Goal: Task Accomplishment & Management: Use online tool/utility

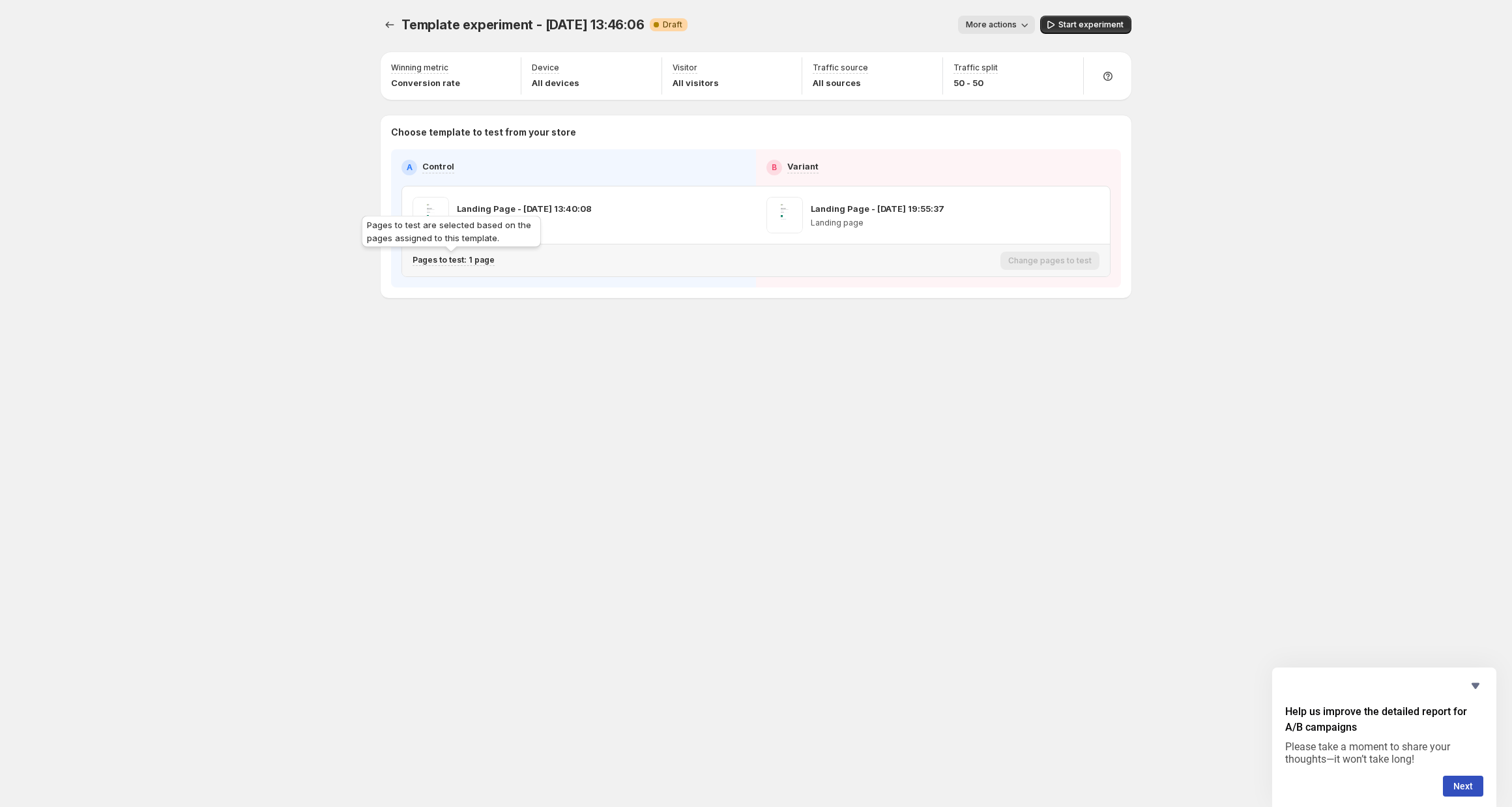
click at [459, 262] on p "Pages to test: 1 page" at bounding box center [453, 260] width 82 height 10
click at [347, 357] on div "Template experiment - Sep 25, 13:46:06. This page is ready Template experiment …" at bounding box center [756, 403] width 1512 height 807
click at [366, 379] on div "Template experiment - Sep 25, 13:46:06. This page is ready Template experiment …" at bounding box center [756, 403] width 782 height 807
click at [243, 206] on div "Template experiment - Sep 25, 13:46:06. This page is ready Template experiment …" at bounding box center [756, 403] width 1512 height 807
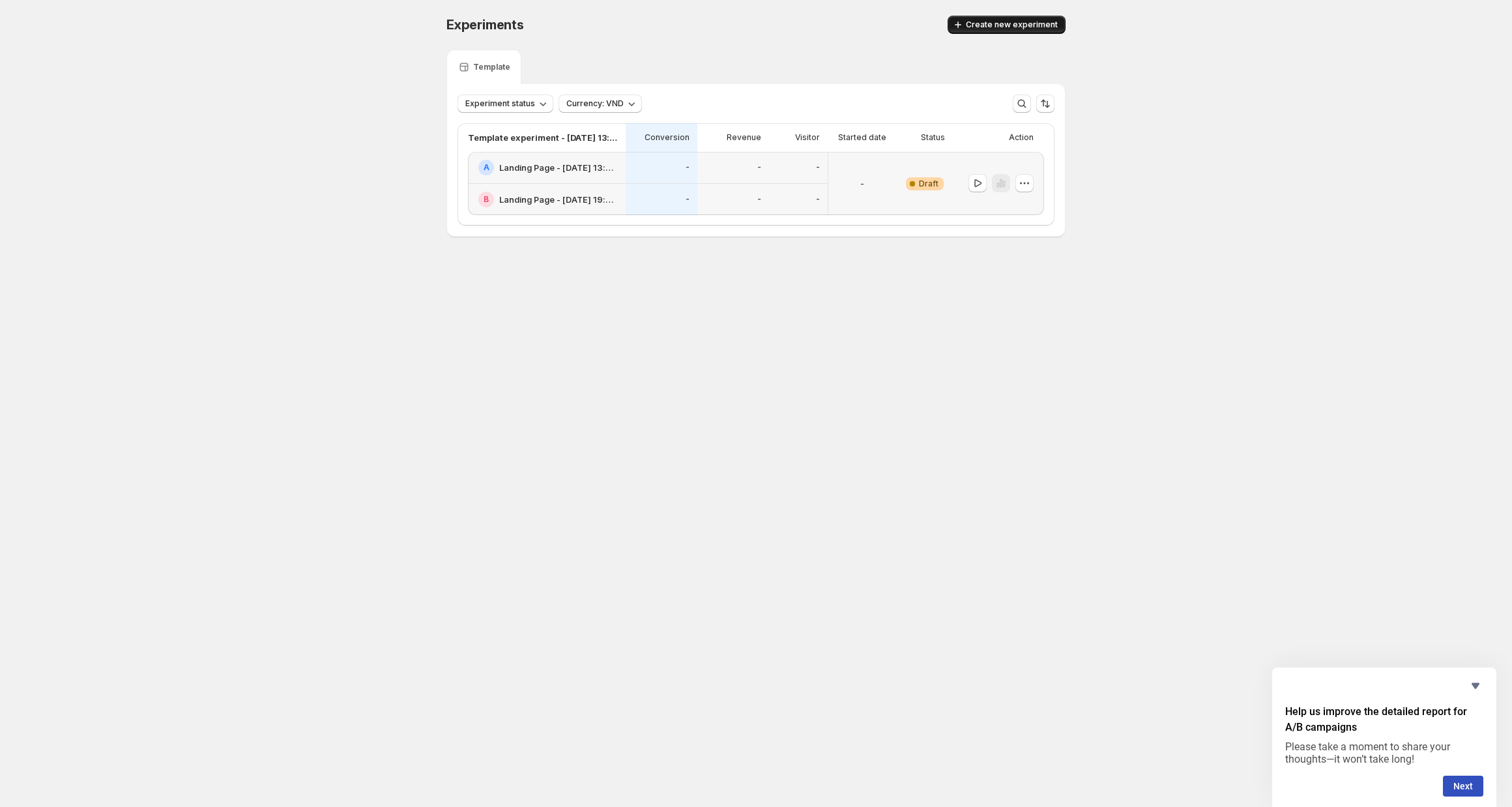
click at [987, 26] on span "Create new experiment" at bounding box center [1012, 24] width 92 height 10
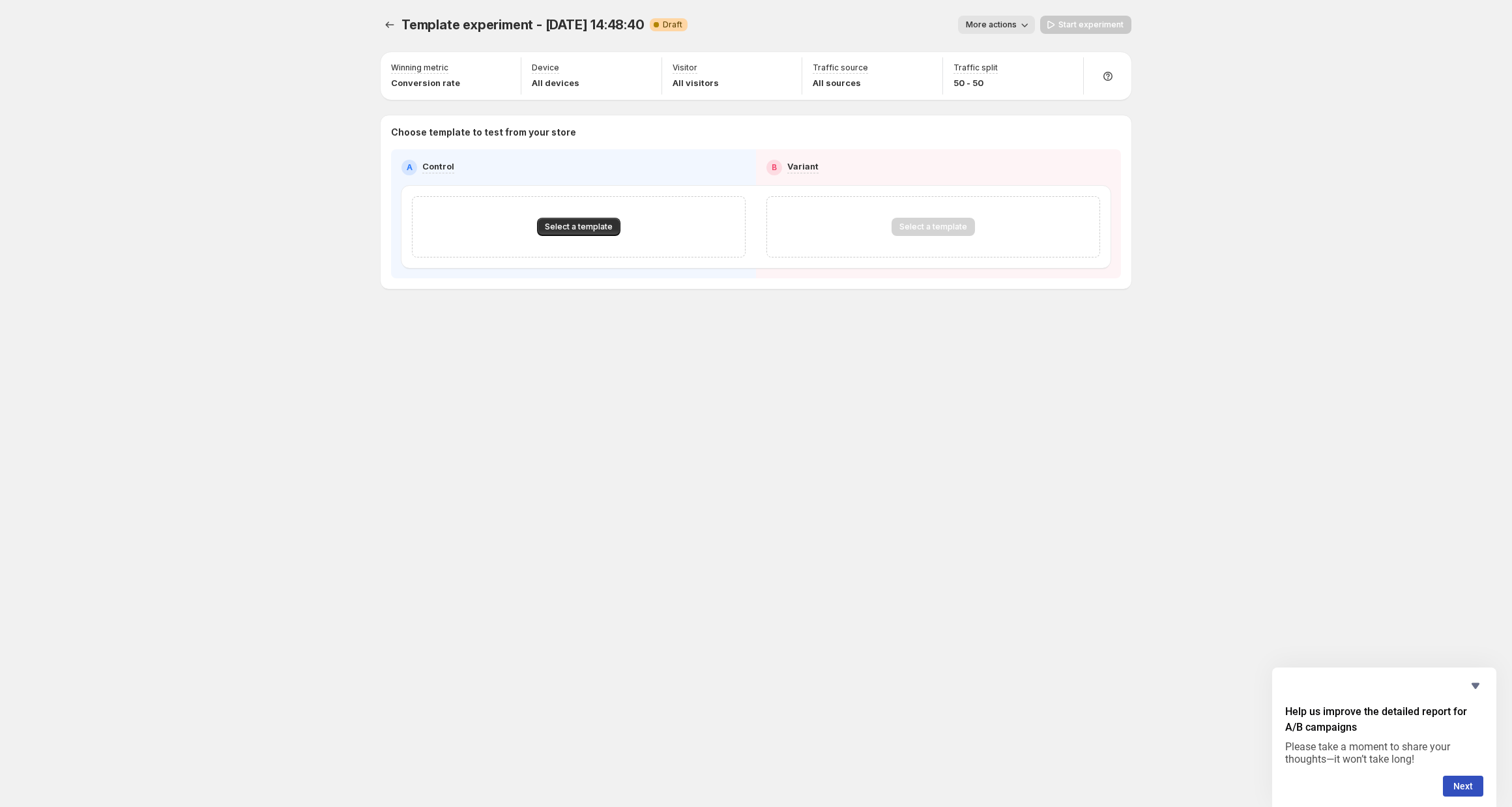
click at [562, 237] on div "Select a template" at bounding box center [579, 227] width 334 height 62
click at [563, 225] on span "Select a template" at bounding box center [579, 227] width 68 height 10
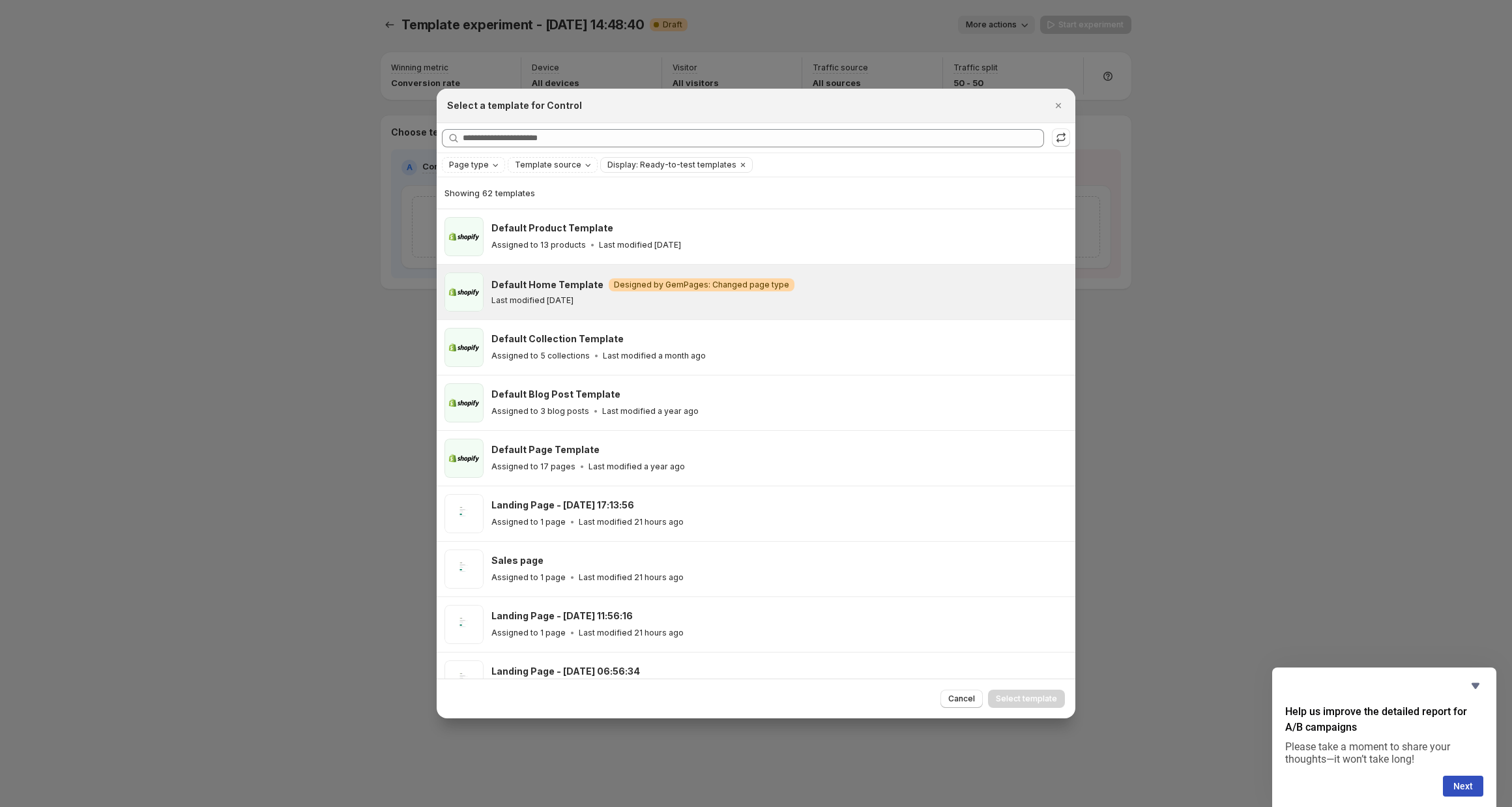
click at [563, 294] on div "Default Home Template Warning Designed by GemPages: Changed page type Last modi…" at bounding box center [777, 292] width 572 height 27
click at [1035, 696] on span "Select template" at bounding box center [1026, 699] width 62 height 10
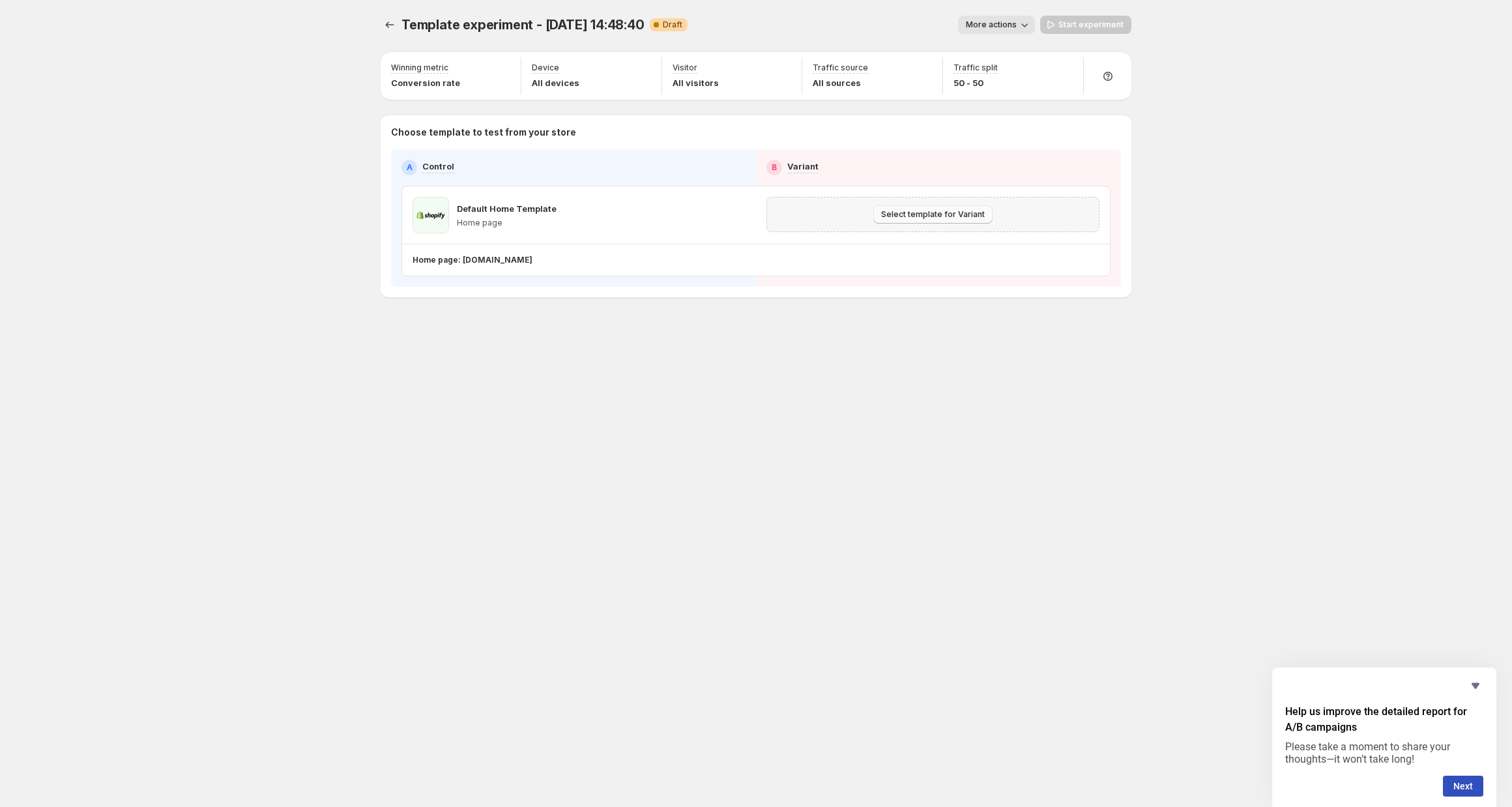
click at [892, 214] on span "Select template for Variant" at bounding box center [933, 214] width 104 height 10
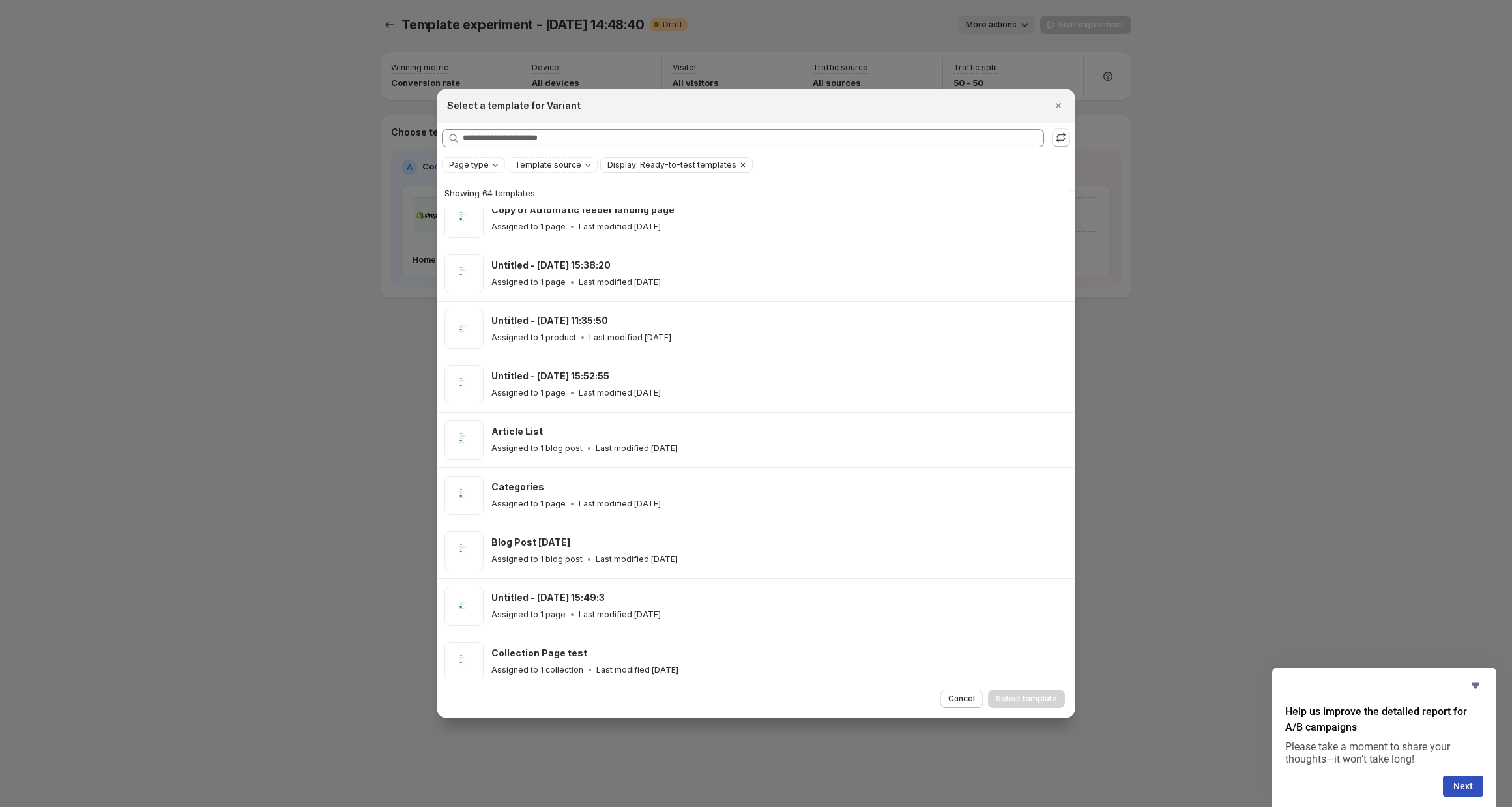
scroll to position [3078, 0]
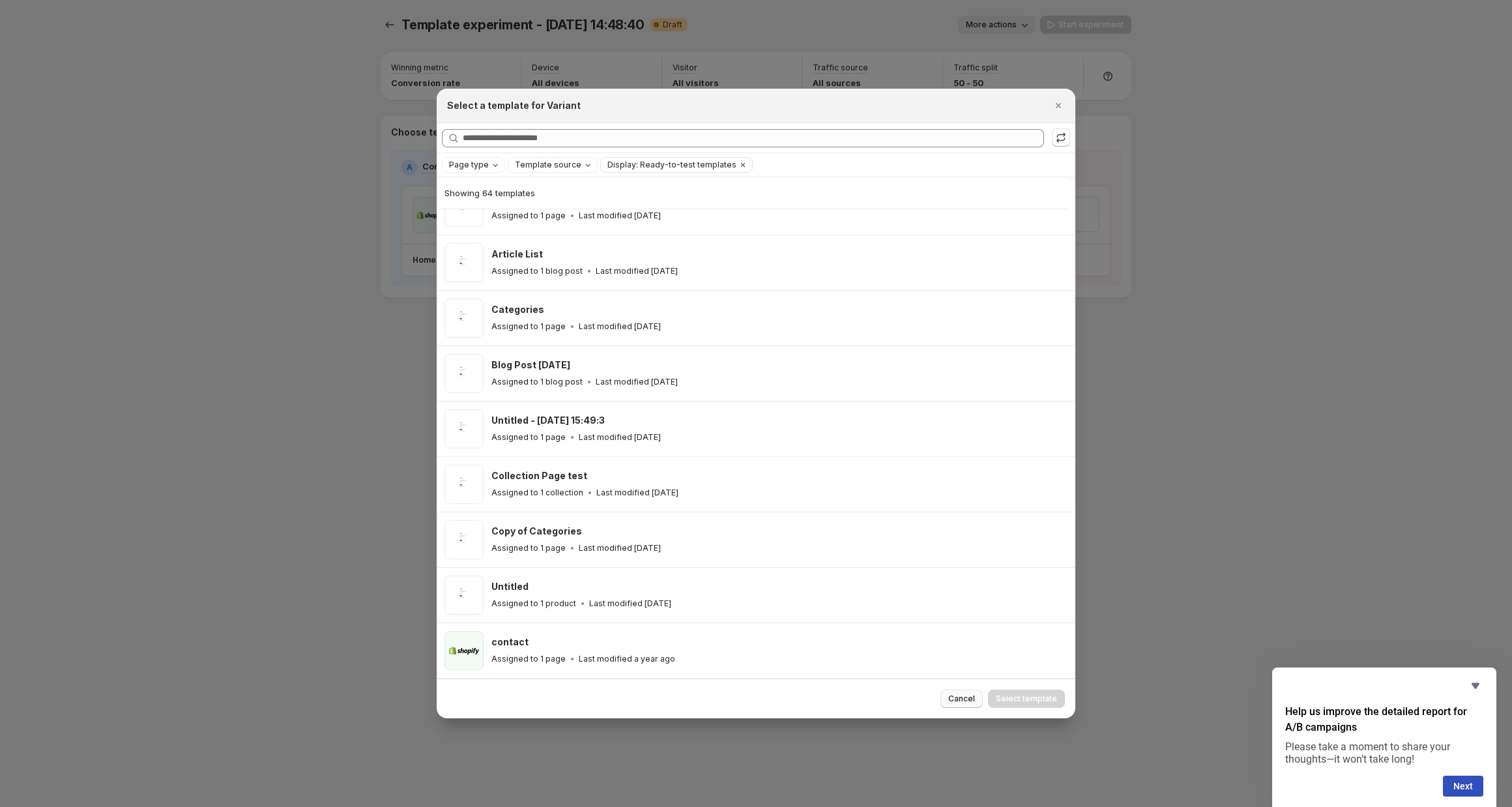
click at [965, 697] on span "Cancel" at bounding box center [961, 699] width 27 height 10
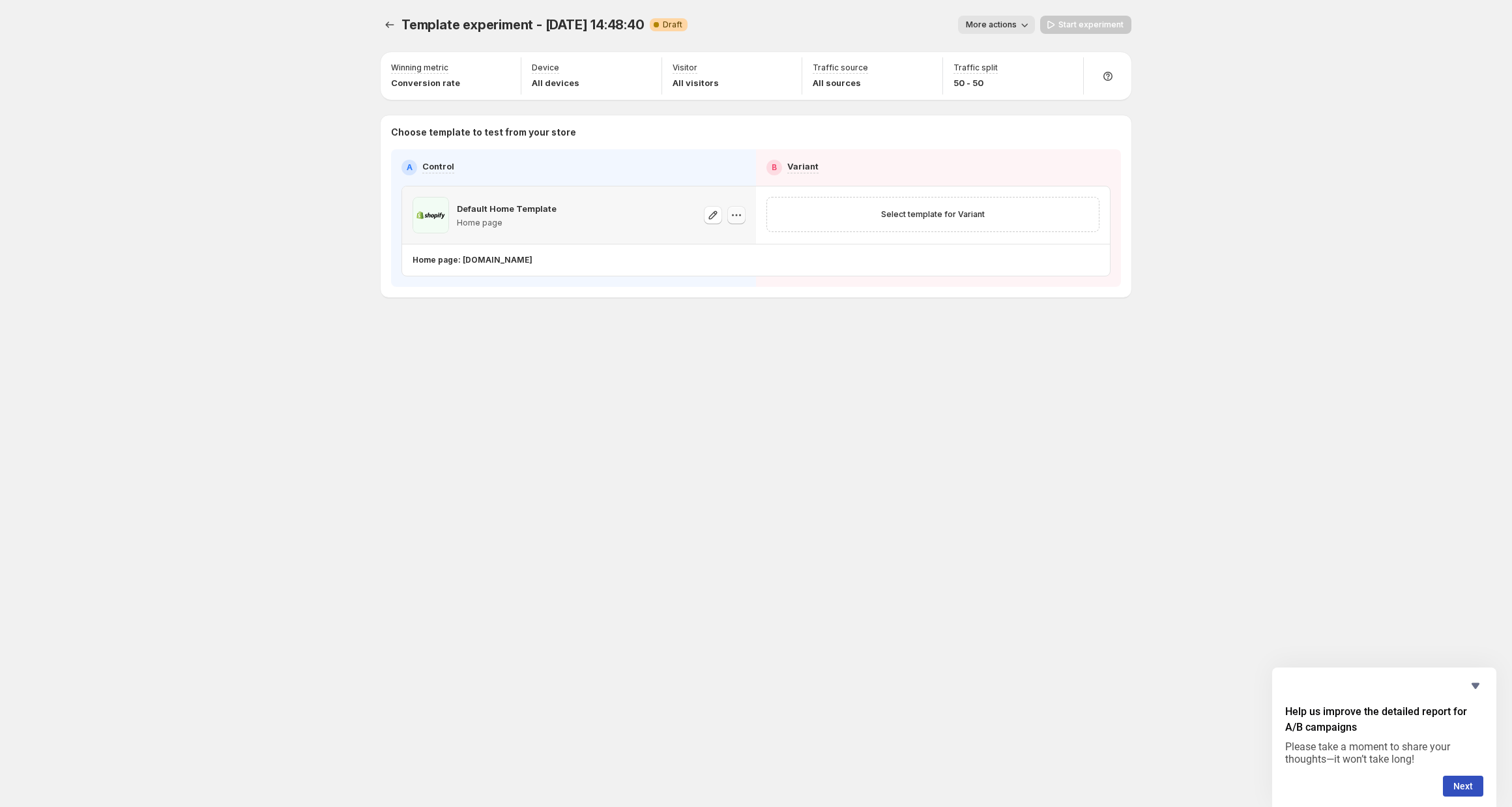
click at [737, 219] on icon "button" at bounding box center [736, 215] width 13 height 13
click at [737, 220] on icon "button" at bounding box center [736, 215] width 13 height 13
click at [982, 24] on span "More actions" at bounding box center [991, 24] width 51 height 10
click at [983, 113] on icon "button" at bounding box center [977, 118] width 13 height 13
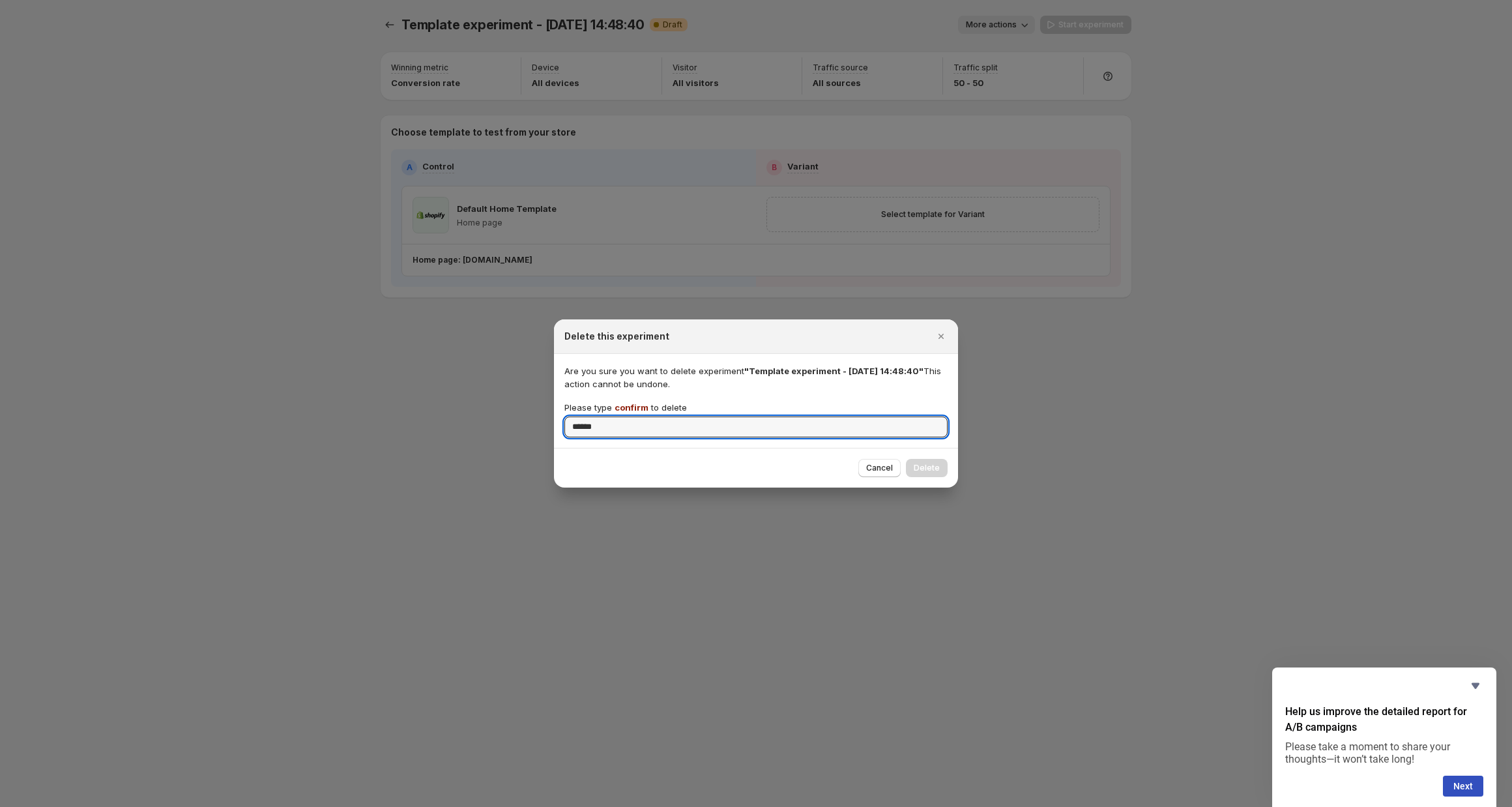
type input "******"
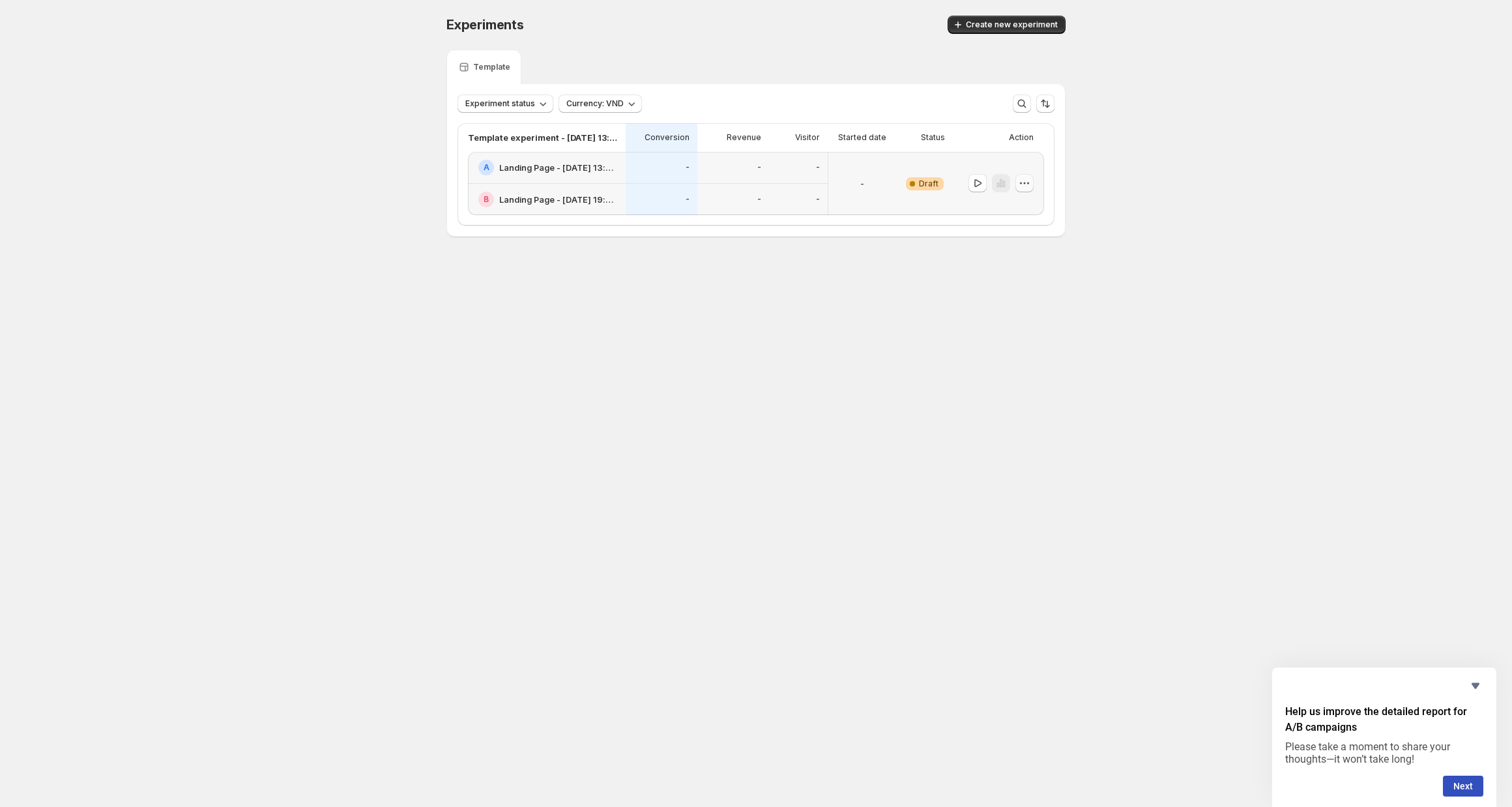
click at [1023, 181] on icon "button" at bounding box center [1024, 183] width 13 height 13
click at [1000, 275] on div "Delete" at bounding box center [1025, 277] width 80 height 13
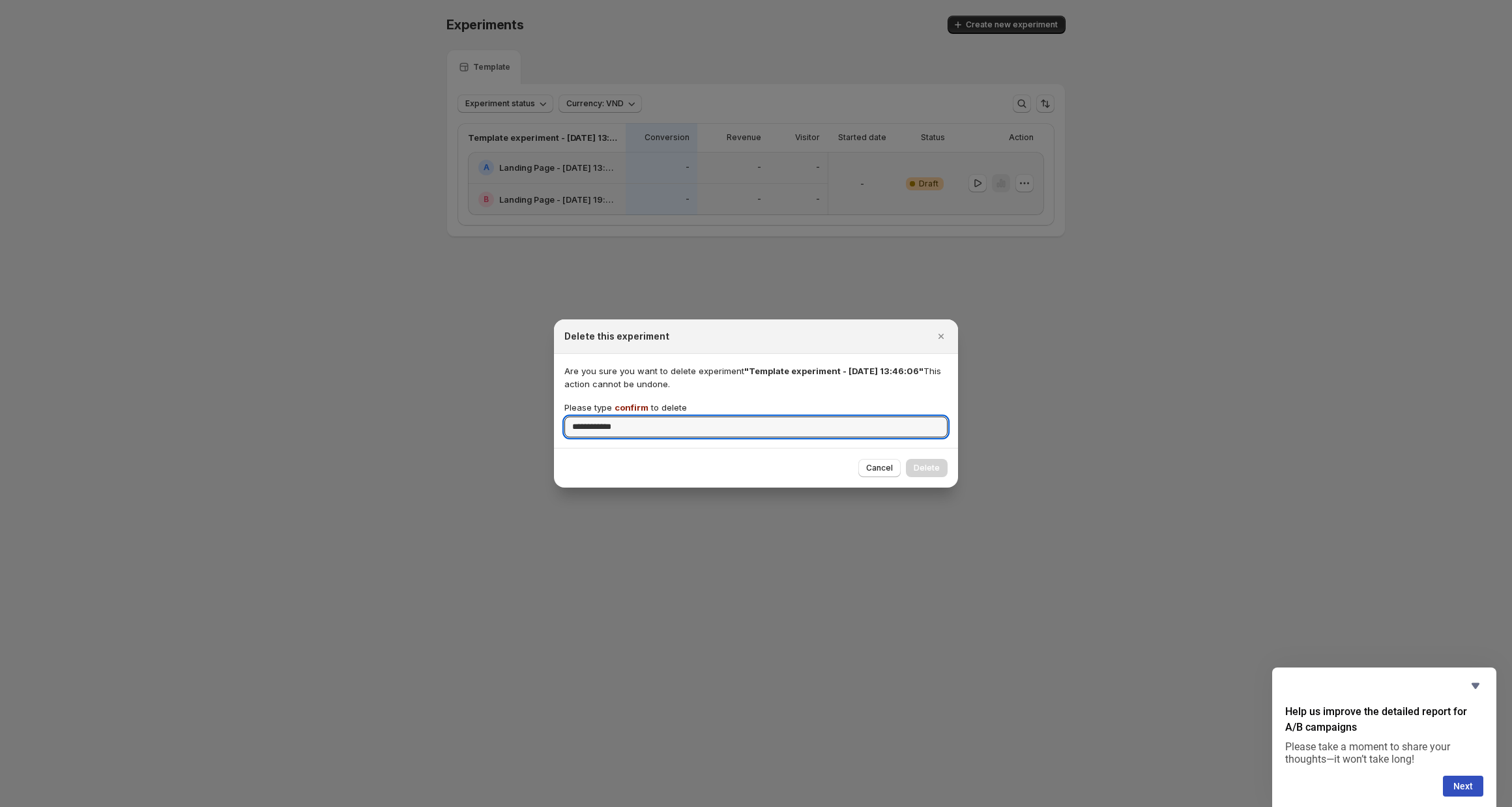
type input "**********"
